Goal: Check status: Check status

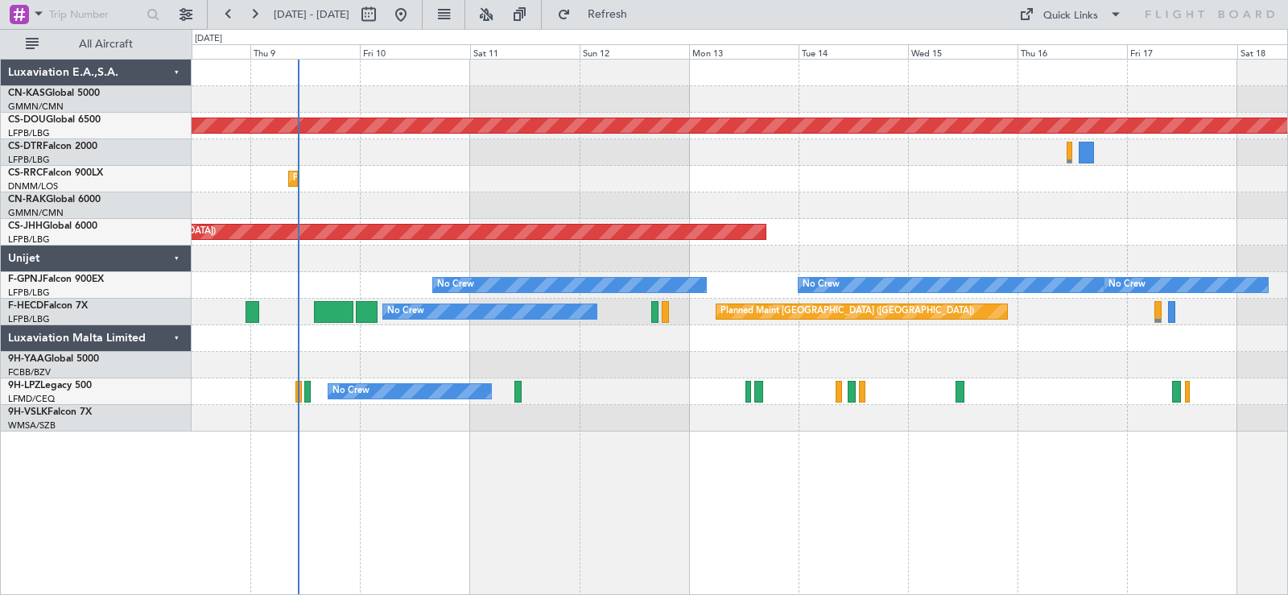
click at [575, 161] on div "Planned Maint London ([GEOGRAPHIC_DATA]) Planned Maint [GEOGRAPHIC_DATA] ([PERS…" at bounding box center [739, 246] width 1095 height 372
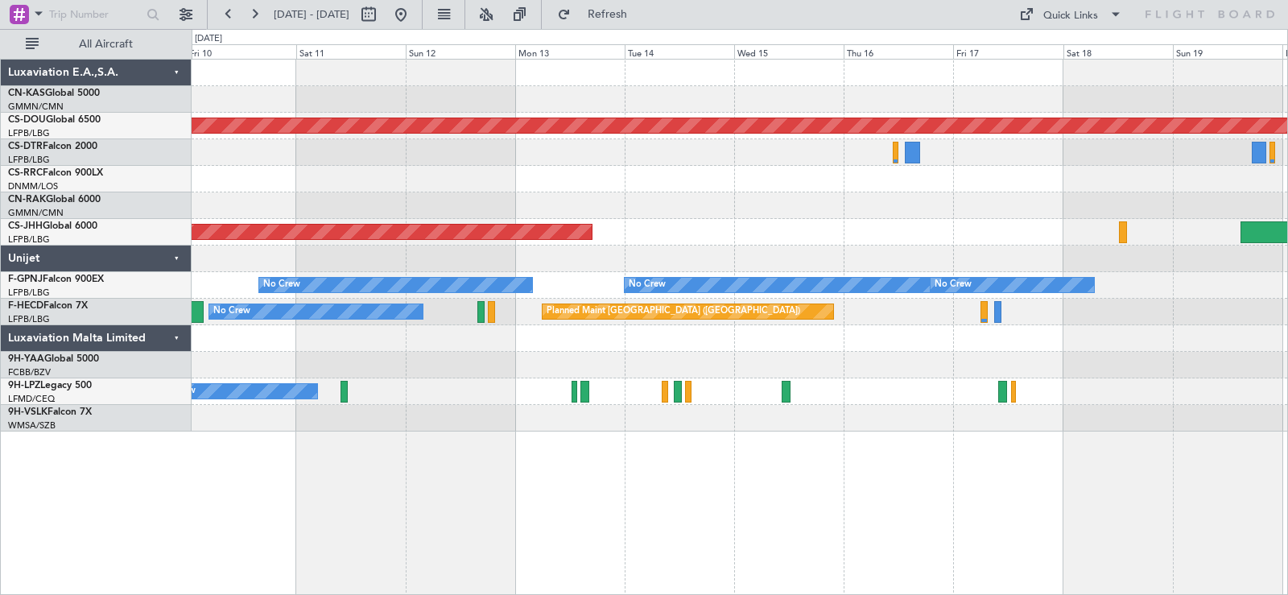
click at [464, 174] on div "Planned Maint Lagos ([PERSON_NAME])" at bounding box center [739, 179] width 1095 height 27
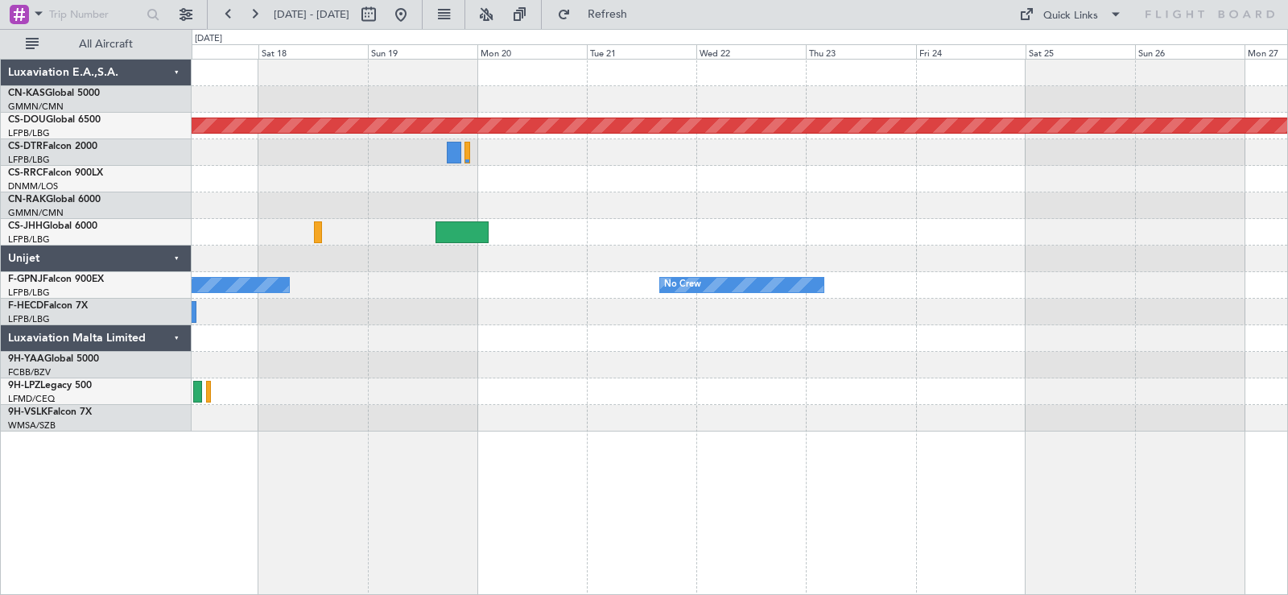
click at [469, 147] on div "Planned Maint London ([GEOGRAPHIC_DATA]) No Crew No Crew No Crew Planned Maint …" at bounding box center [739, 246] width 1095 height 372
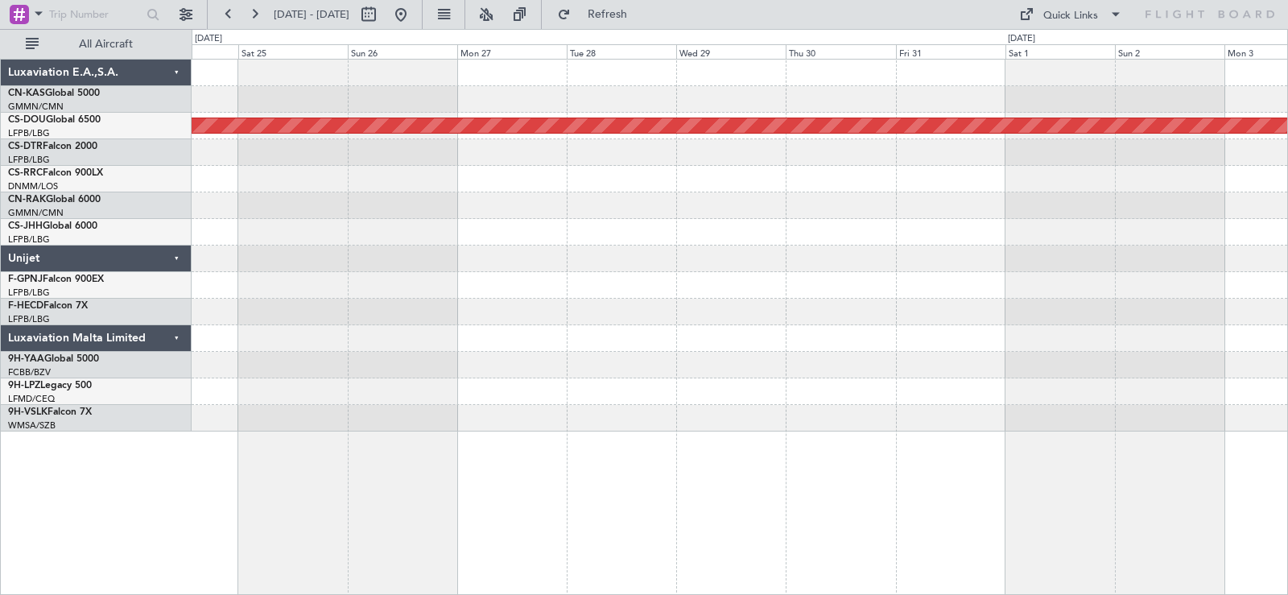
click at [497, 158] on div "Planned Maint London ([GEOGRAPHIC_DATA]) No Crew" at bounding box center [739, 246] width 1095 height 372
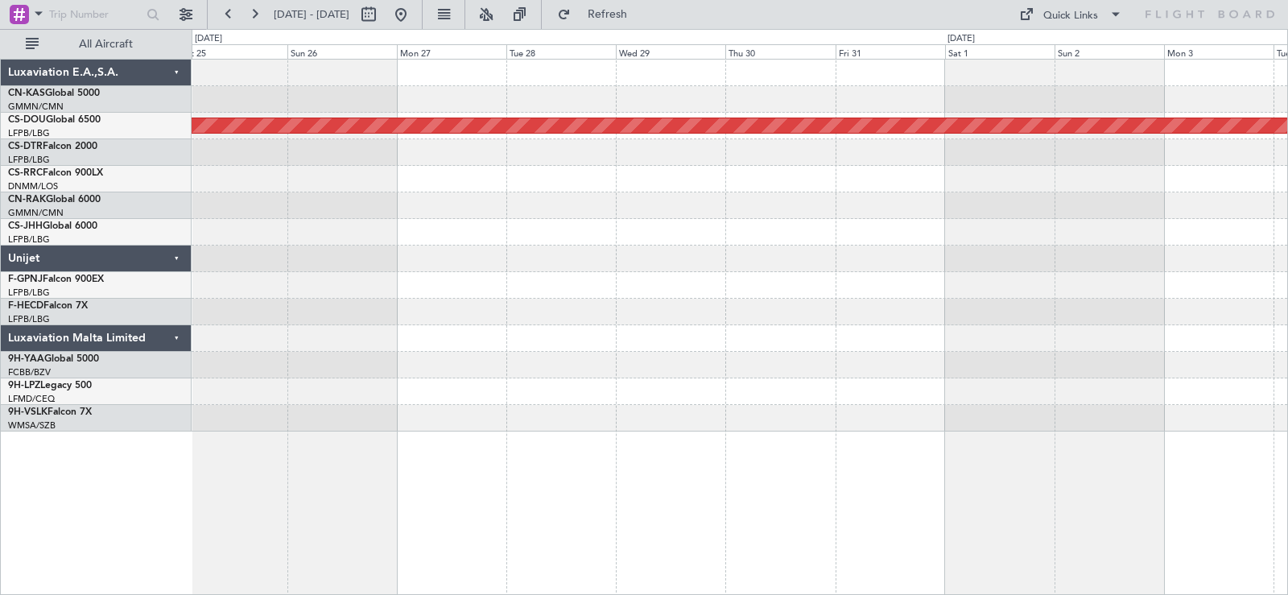
click at [666, 184] on div "Planned Maint London ([GEOGRAPHIC_DATA]) No Crew" at bounding box center [739, 246] width 1095 height 372
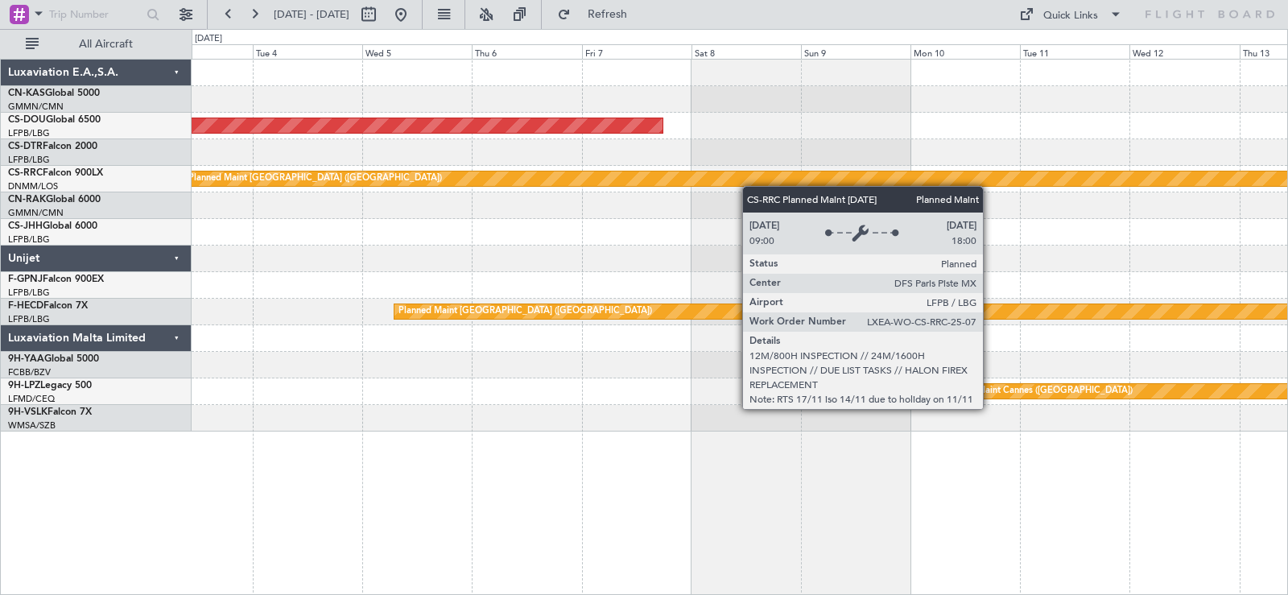
click at [498, 175] on div "Planned Maint London ([GEOGRAPHIC_DATA]) Planned Maint [GEOGRAPHIC_DATA] ([GEOG…" at bounding box center [739, 246] width 1095 height 372
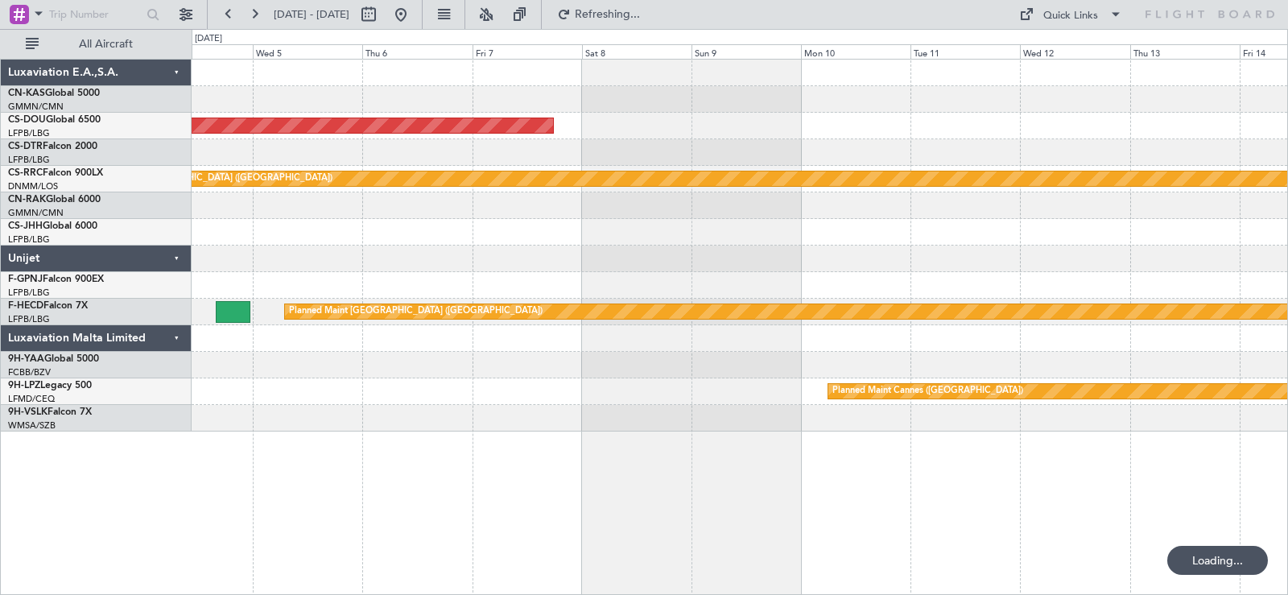
click at [886, 229] on div "Planned Maint London ([GEOGRAPHIC_DATA]) Planned Maint [GEOGRAPHIC_DATA] ([GEOG…" at bounding box center [739, 246] width 1095 height 372
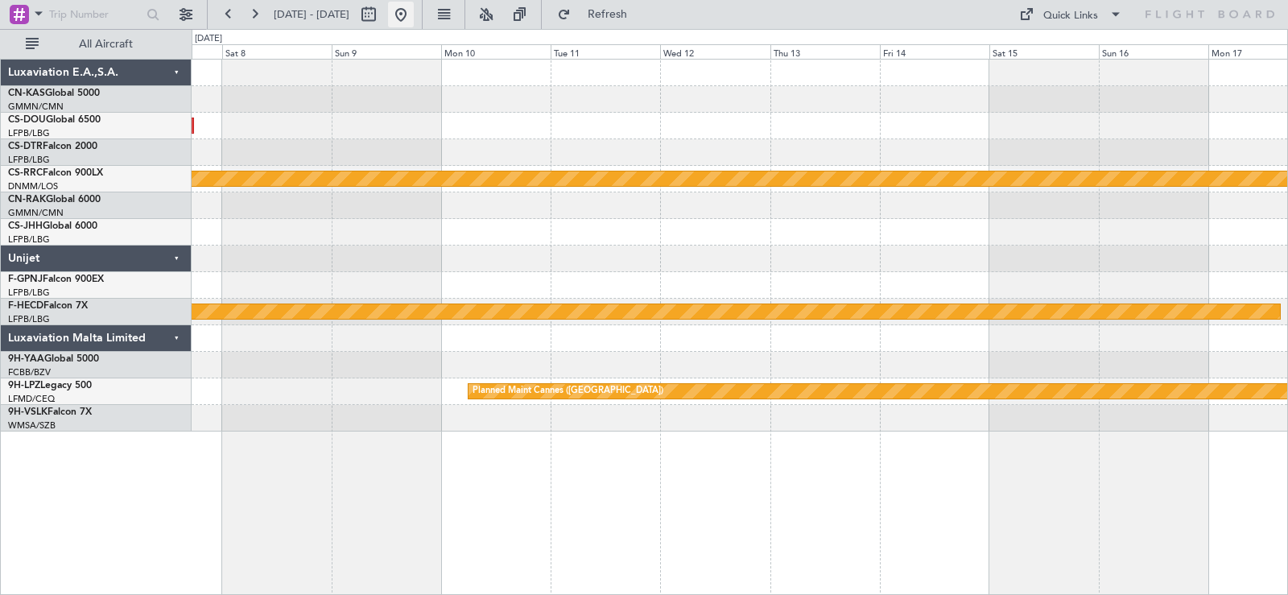
click at [414, 10] on button at bounding box center [401, 15] width 26 height 26
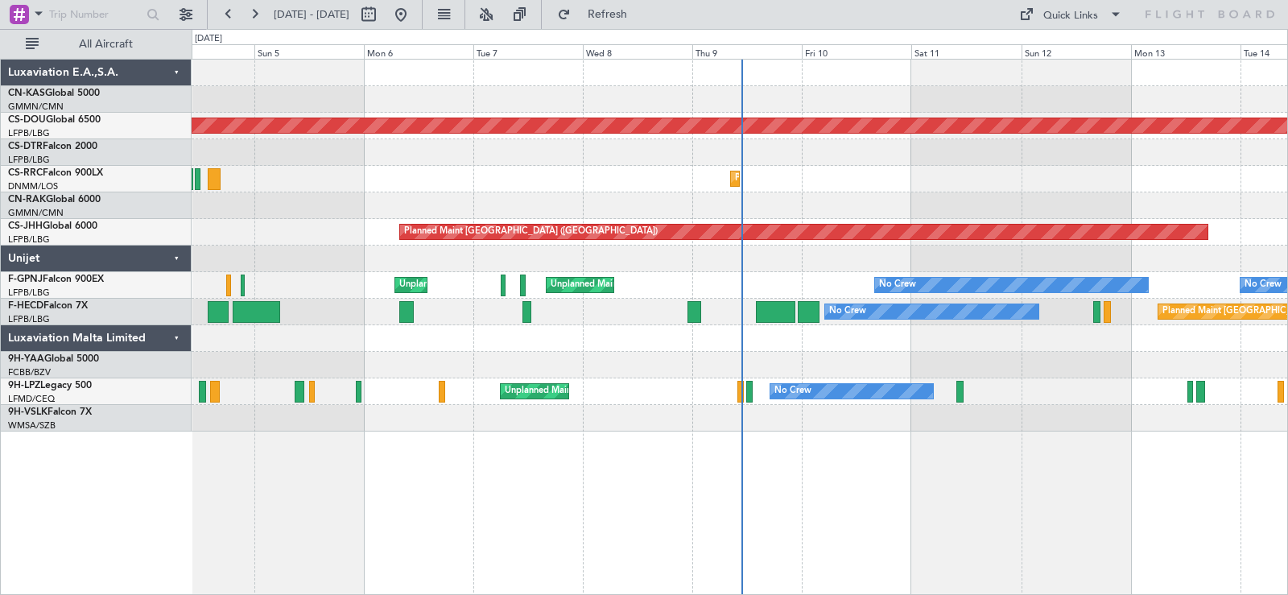
click at [284, 171] on div "Planned Maint Lagos ([PERSON_NAME]) Planned Maint [GEOGRAPHIC_DATA] ([PERSON_NA…" at bounding box center [739, 179] width 1095 height 27
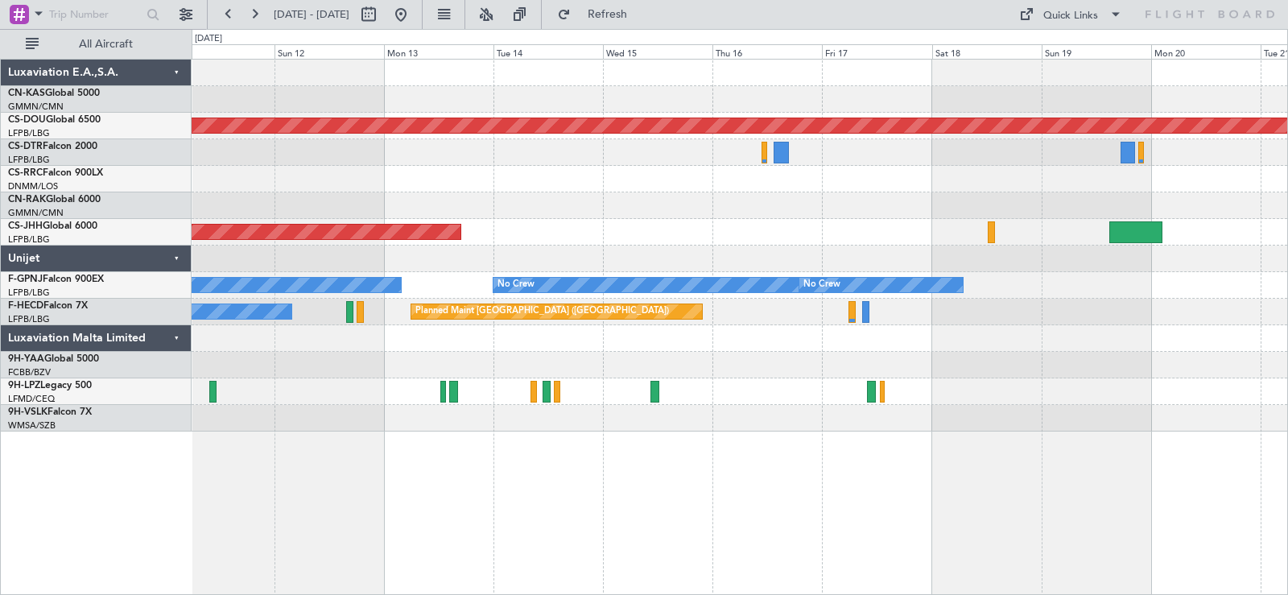
click at [476, 190] on div "Planned Maint Lagos ([PERSON_NAME])" at bounding box center [739, 179] width 1095 height 27
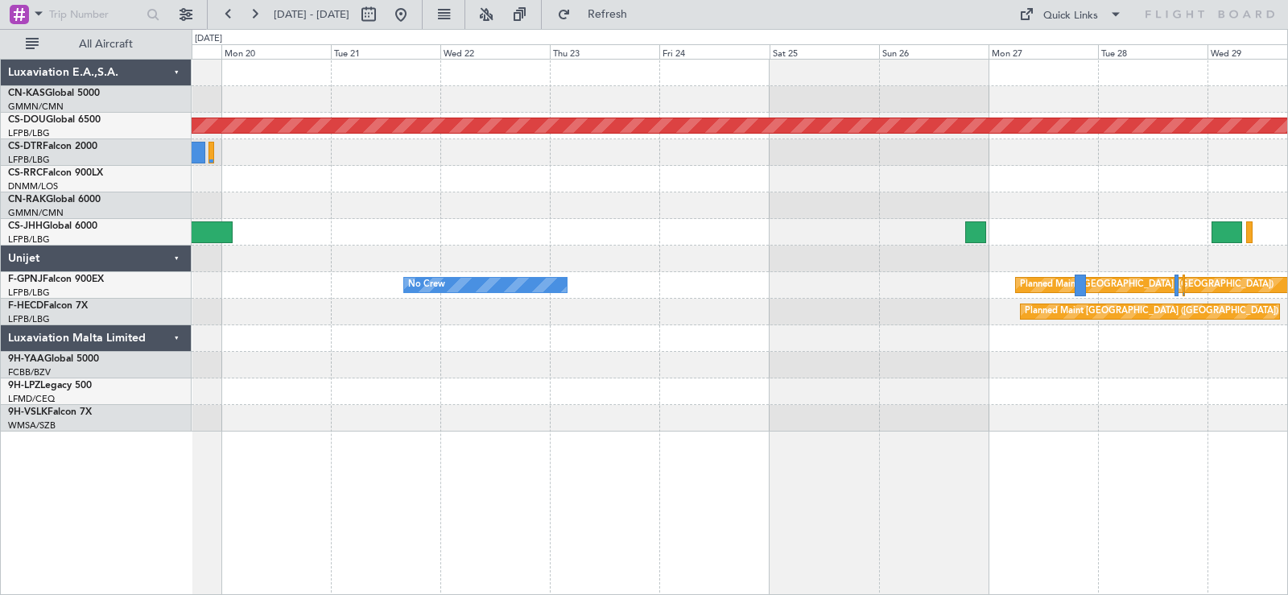
click at [551, 180] on div at bounding box center [739, 179] width 1095 height 27
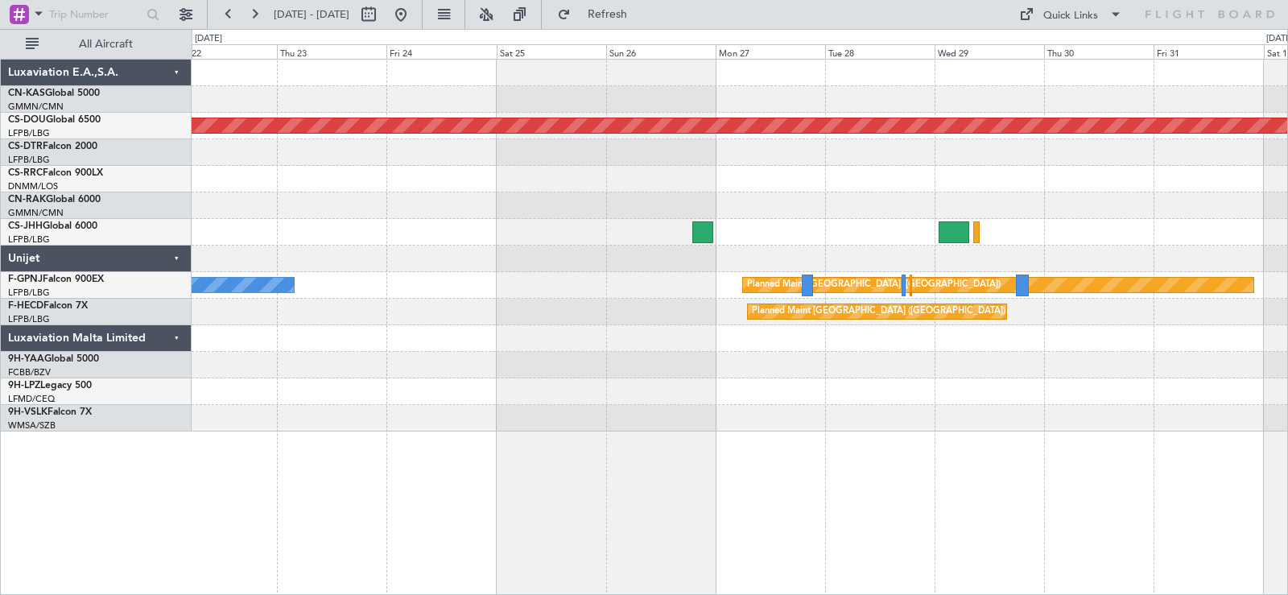
click at [385, 192] on div "Planned Maint [GEOGRAPHIC_DATA] ([GEOGRAPHIC_DATA])" at bounding box center [739, 179] width 1095 height 27
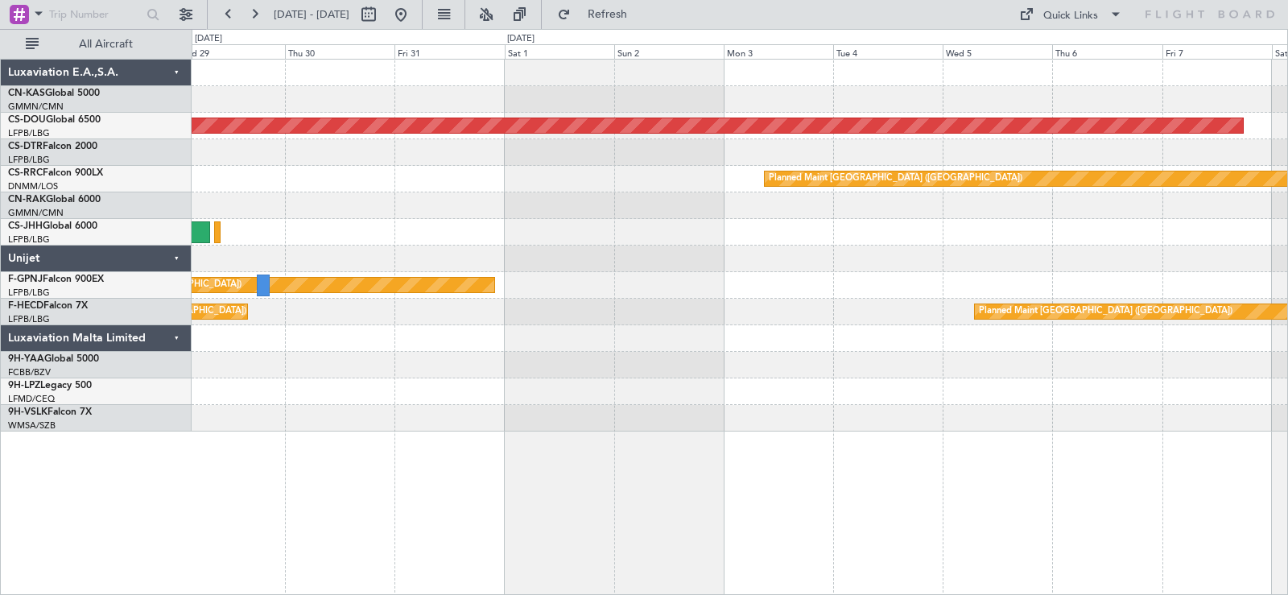
click at [655, 160] on div at bounding box center [739, 152] width 1095 height 27
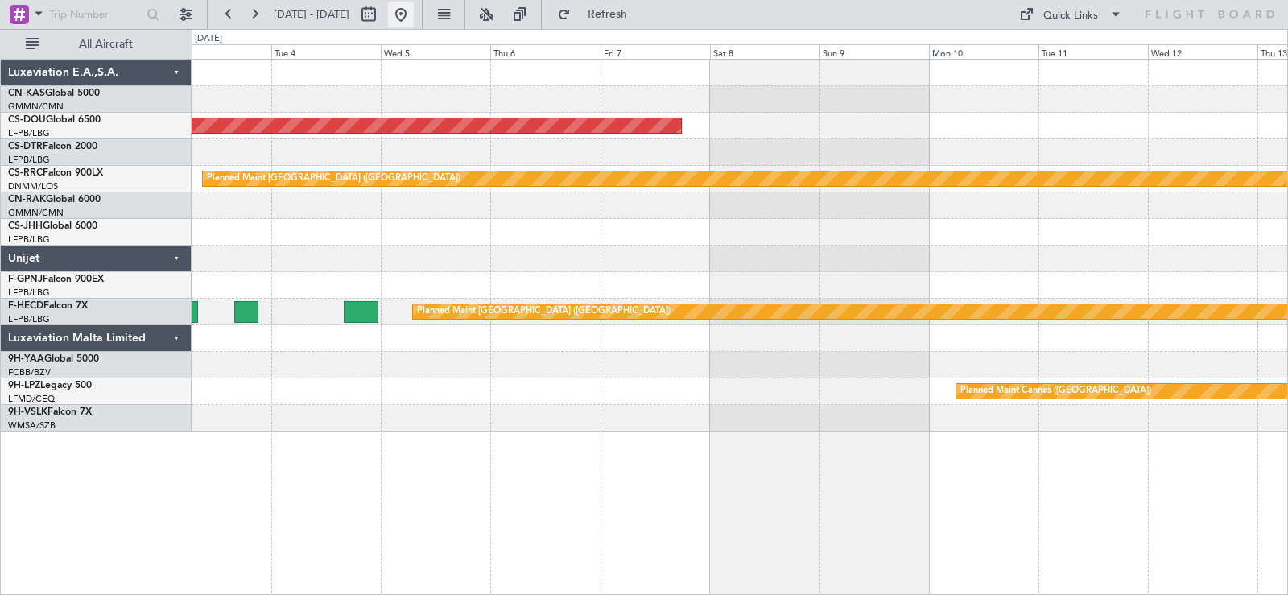
click at [414, 11] on button at bounding box center [401, 15] width 26 height 26
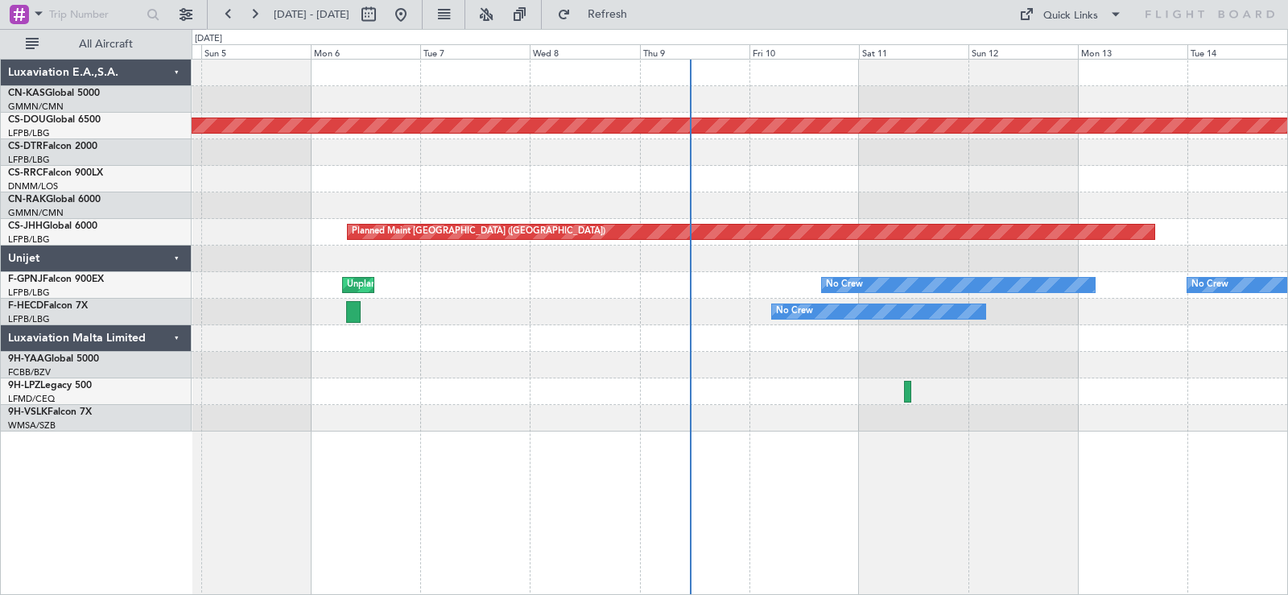
click at [913, 191] on div at bounding box center [739, 179] width 1095 height 27
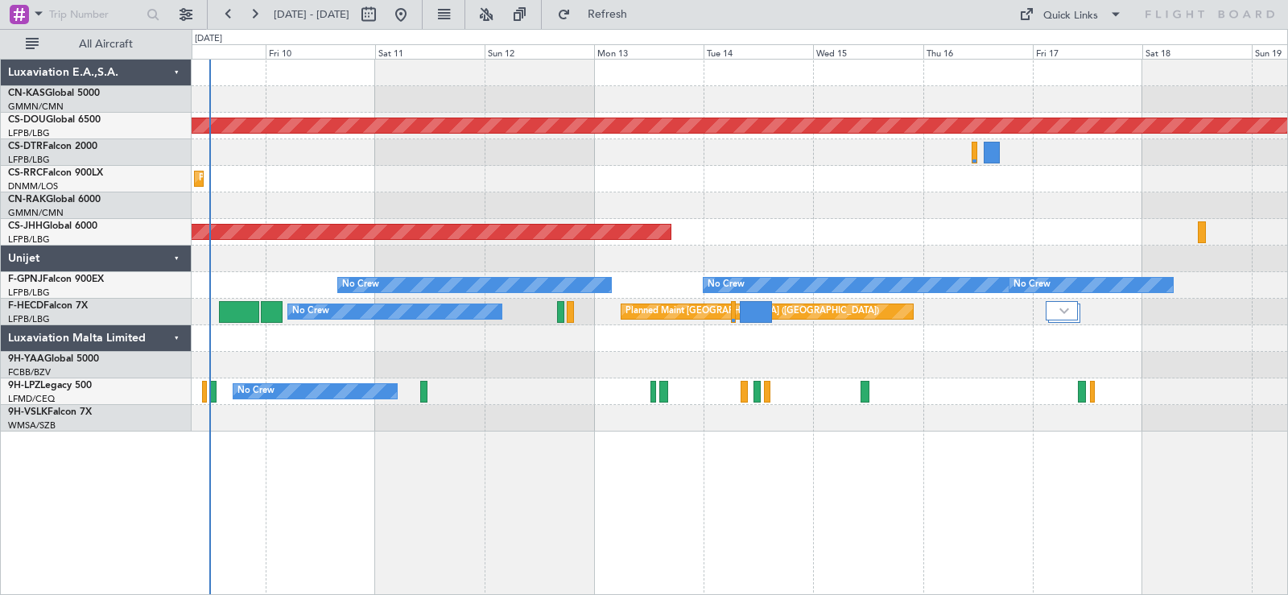
click at [738, 178] on div "Planned Maint Lagos ([PERSON_NAME])" at bounding box center [739, 179] width 1095 height 27
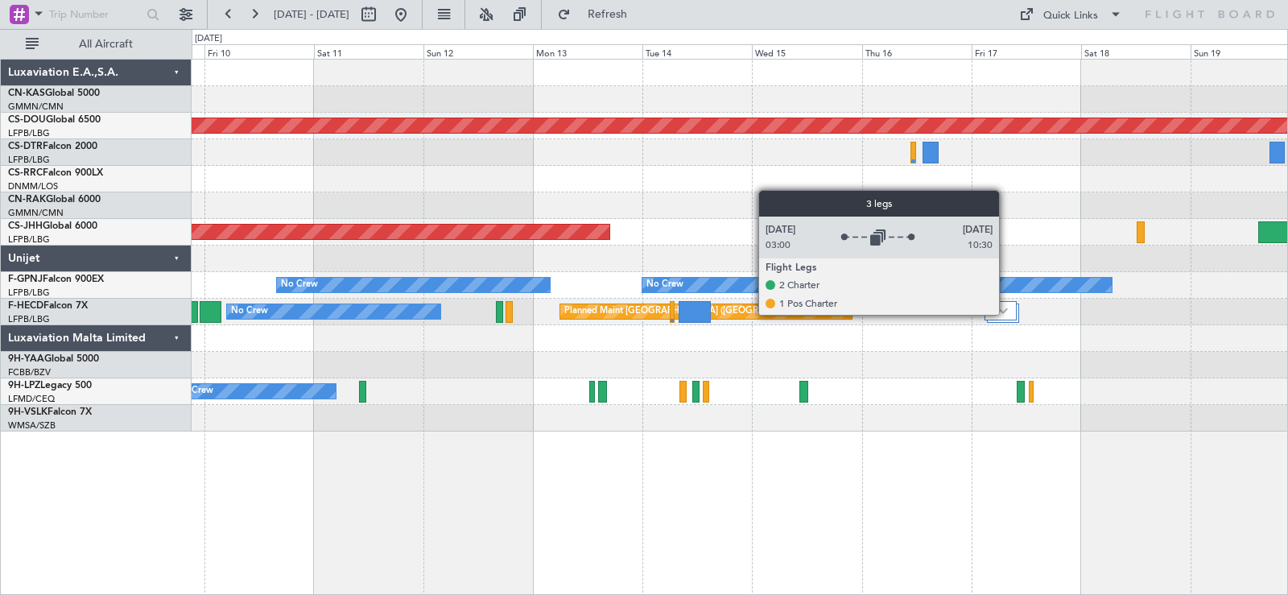
click at [1006, 314] on img at bounding box center [1003, 310] width 10 height 6
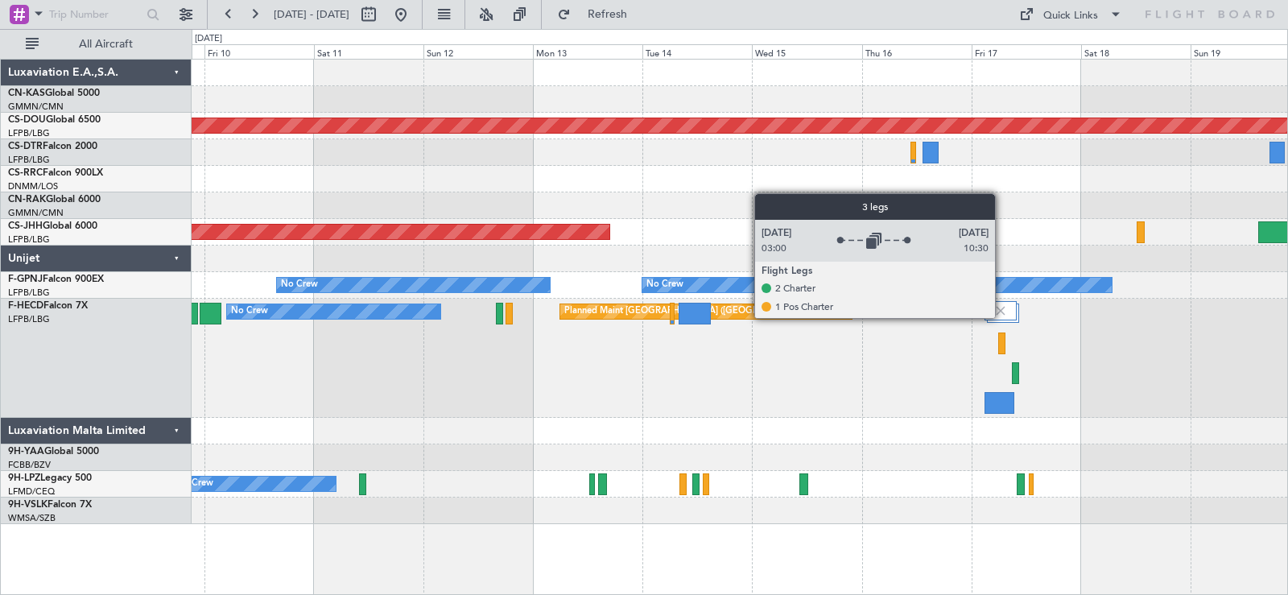
click at [1002, 317] on img at bounding box center [1000, 310] width 14 height 14
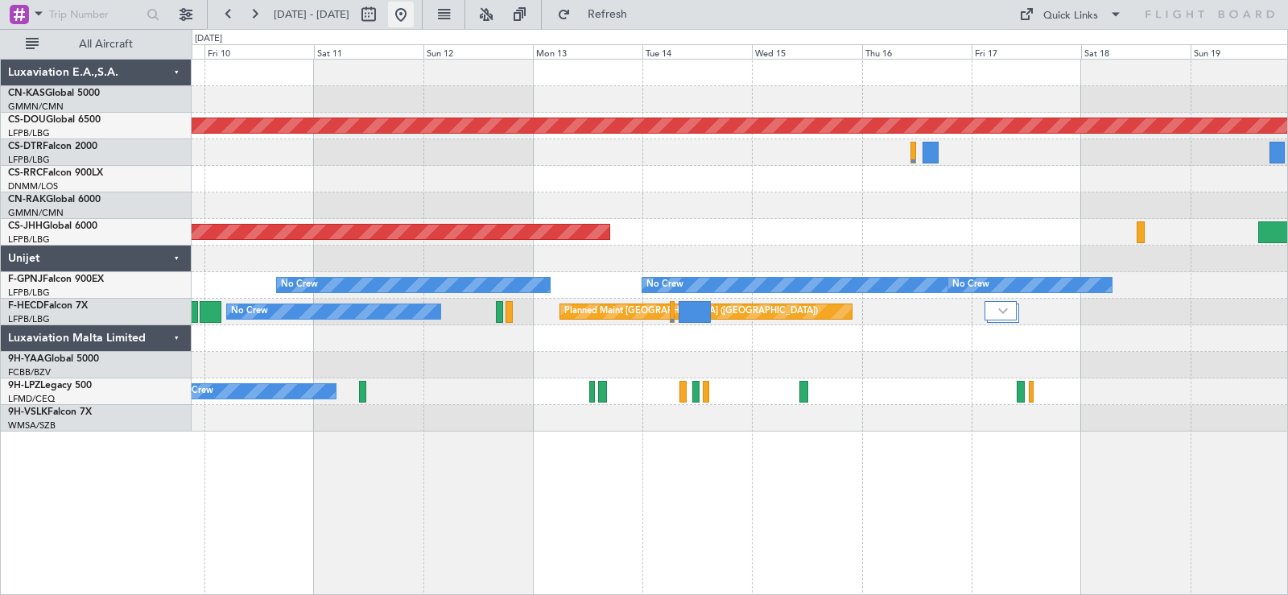
click at [414, 4] on button at bounding box center [401, 15] width 26 height 26
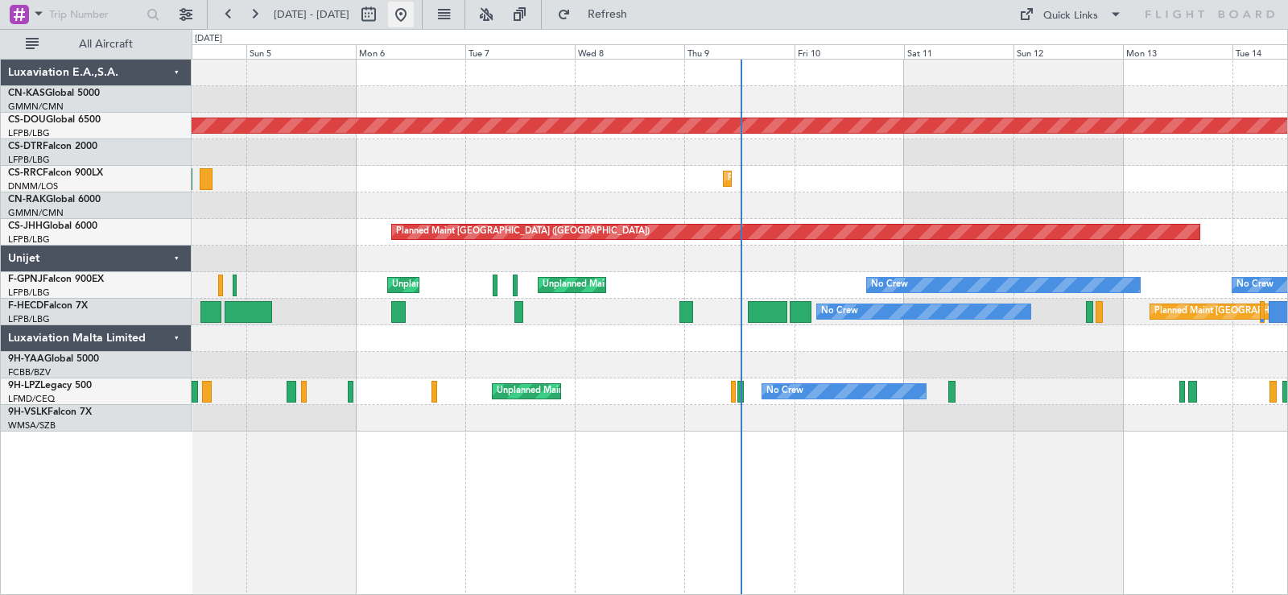
click at [414, 20] on button at bounding box center [401, 15] width 26 height 26
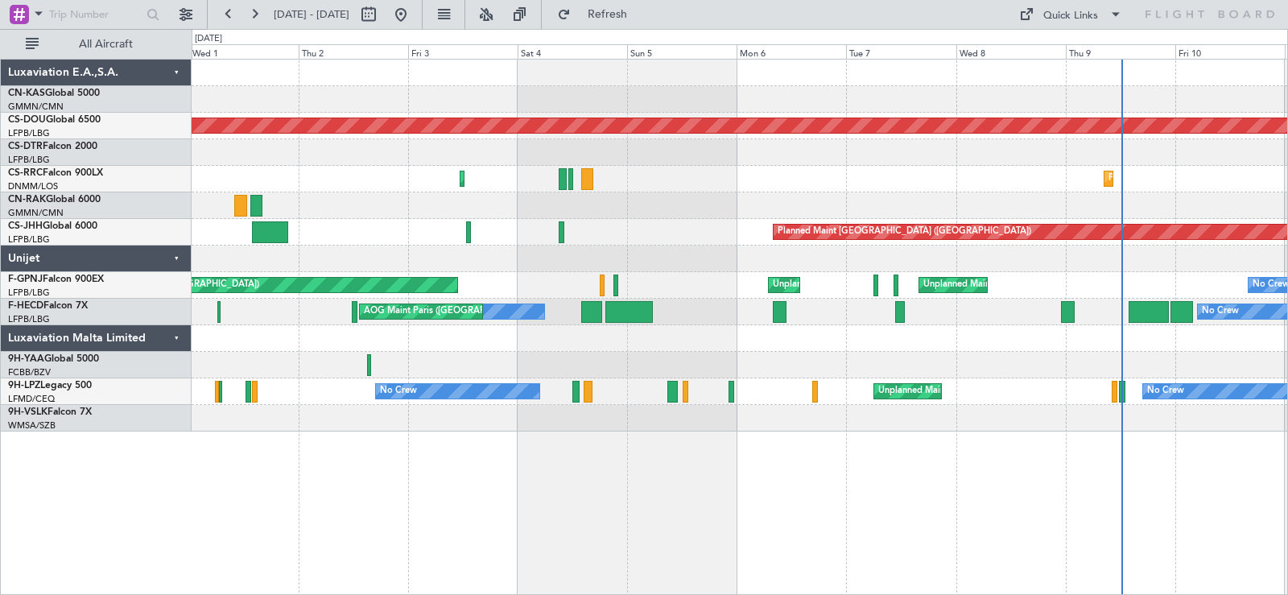
click at [848, 151] on div "Planned Maint London ([GEOGRAPHIC_DATA]) Planned Maint [GEOGRAPHIC_DATA] ([PERS…" at bounding box center [739, 246] width 1095 height 372
